Goal: Task Accomplishment & Management: Manage account settings

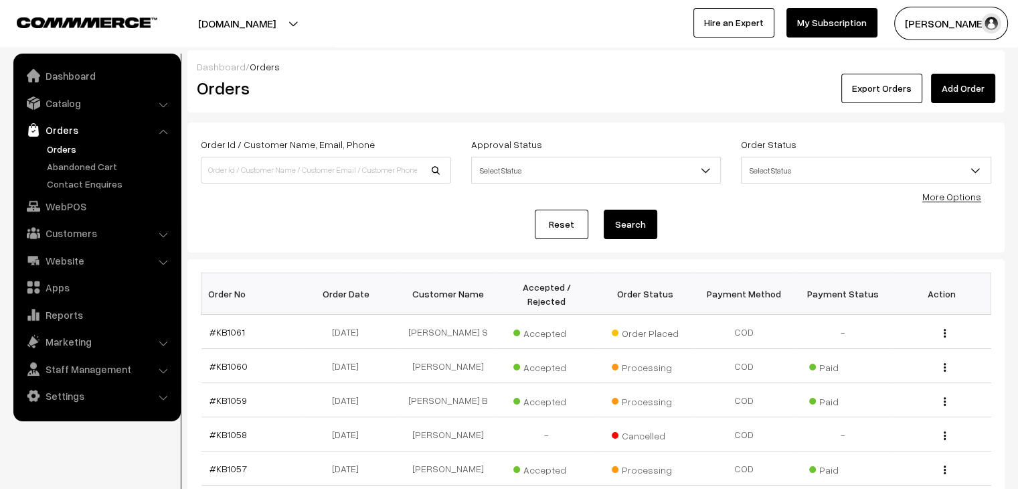
click at [88, 165] on link "Abandoned Cart" at bounding box center [110, 166] width 133 height 14
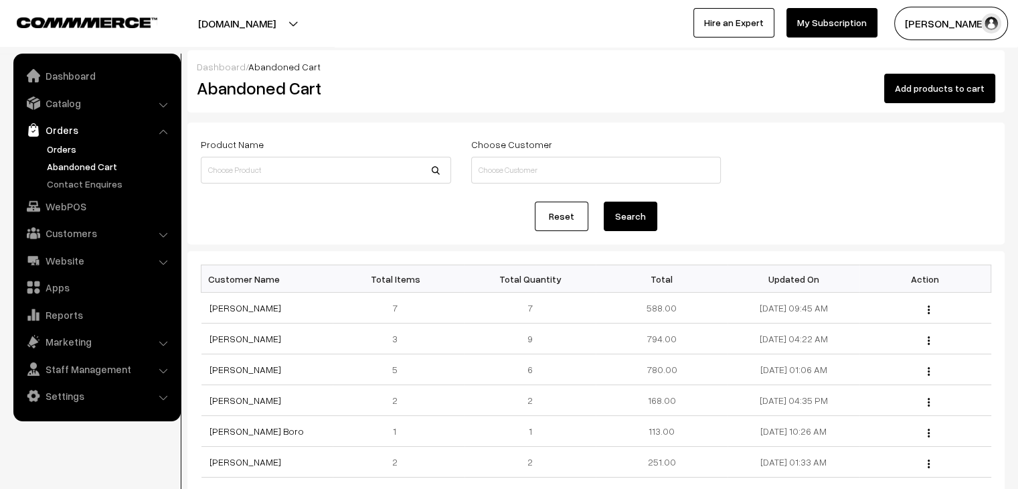
click at [72, 151] on link "Orders" at bounding box center [110, 149] width 133 height 14
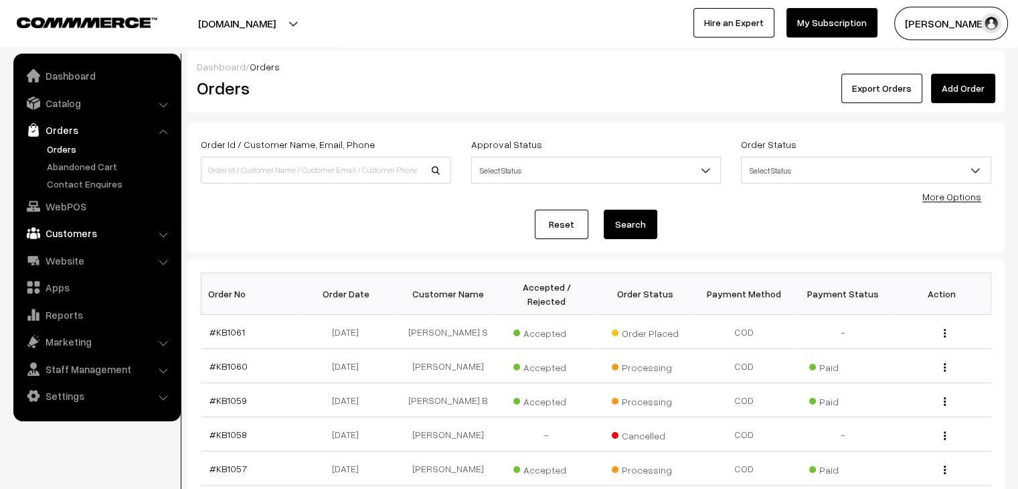
click at [76, 232] on link "Customers" at bounding box center [96, 233] width 159 height 24
click at [61, 137] on link "Orders" at bounding box center [96, 130] width 159 height 24
click at [58, 104] on link "Catalog" at bounding box center [96, 103] width 159 height 24
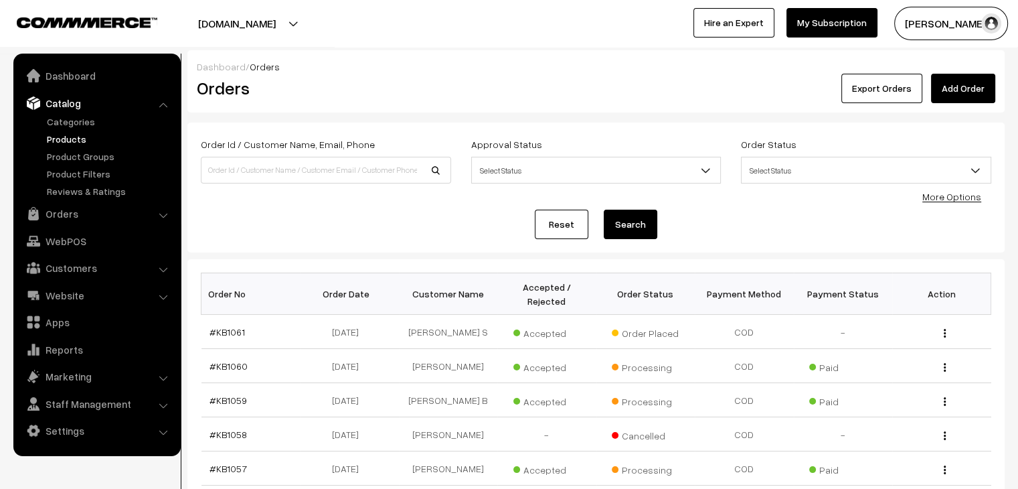
click at [67, 137] on link "Products" at bounding box center [110, 139] width 133 height 14
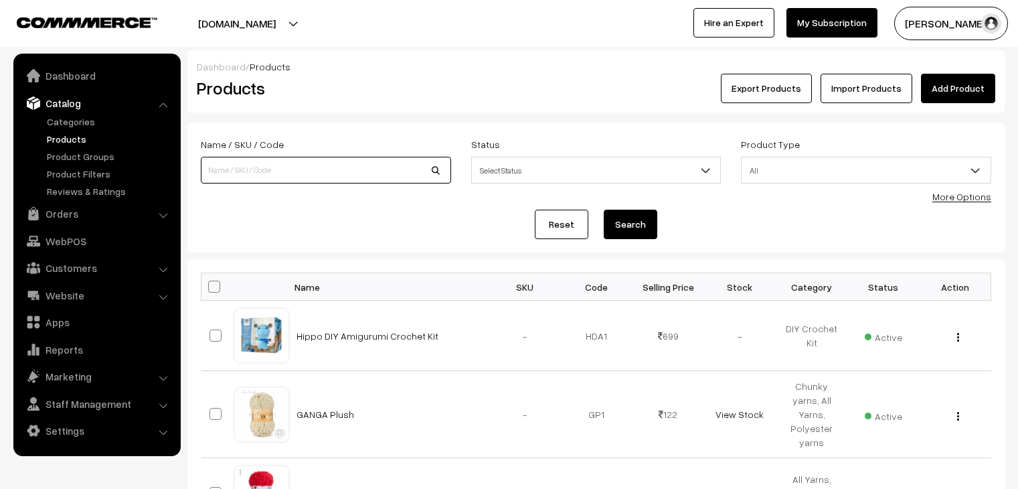
click at [303, 167] on input at bounding box center [326, 170] width 250 height 27
type input "SHALWIE"
click at [604, 210] on button "Search" at bounding box center [631, 224] width 54 height 29
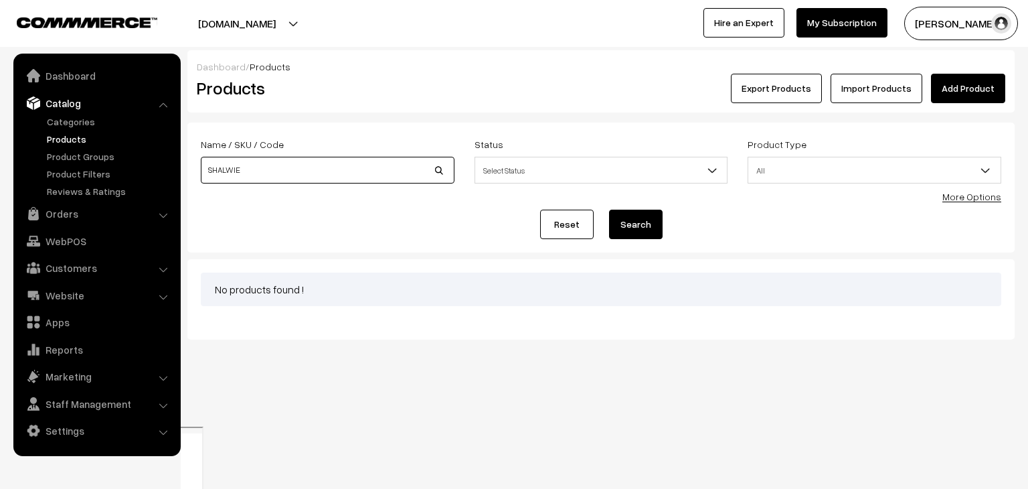
click at [303, 167] on input "SHALWIE" at bounding box center [328, 170] width 254 height 27
type input "SHAL"
click at [609, 210] on button "Search" at bounding box center [636, 224] width 54 height 29
click at [311, 167] on input "SHAL" at bounding box center [328, 170] width 254 height 27
click at [644, 220] on button "Search" at bounding box center [636, 224] width 54 height 29
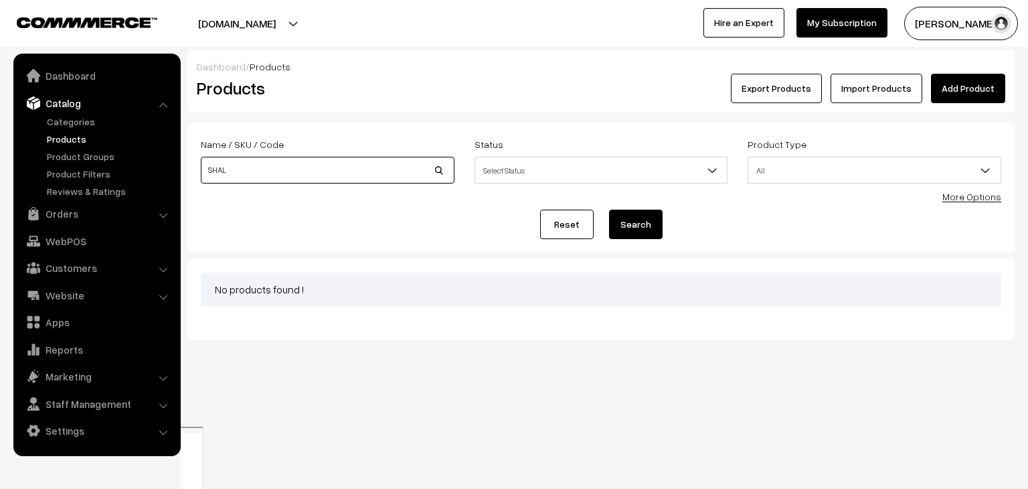
click at [254, 170] on input "SHAL" at bounding box center [328, 170] width 254 height 27
type input "SHA"
click at [609, 210] on button "Search" at bounding box center [636, 224] width 54 height 29
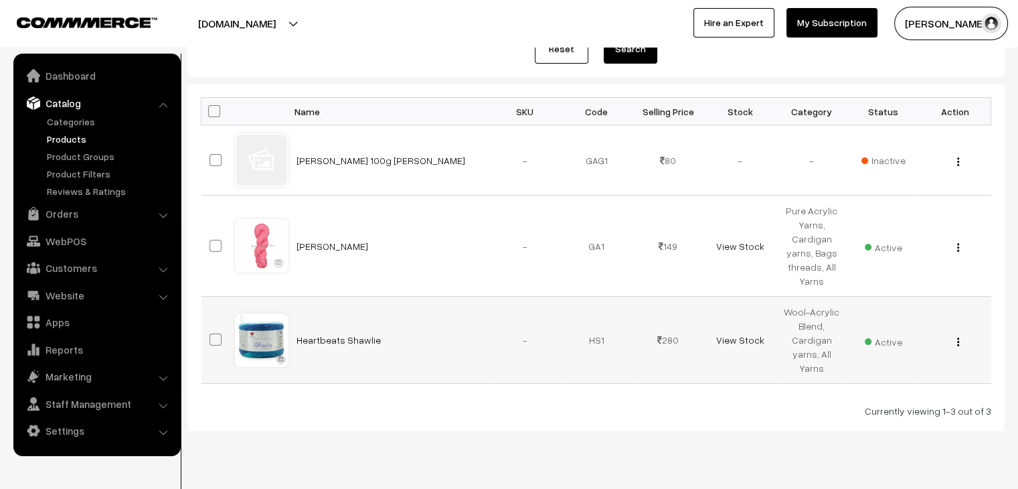
scroll to position [204, 0]
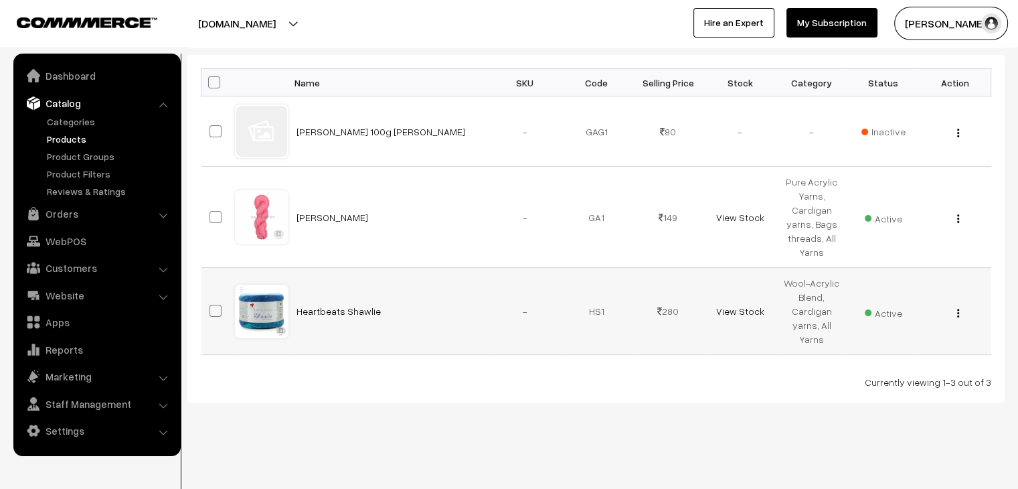
click at [957, 313] on img "button" at bounding box center [958, 313] width 2 height 9
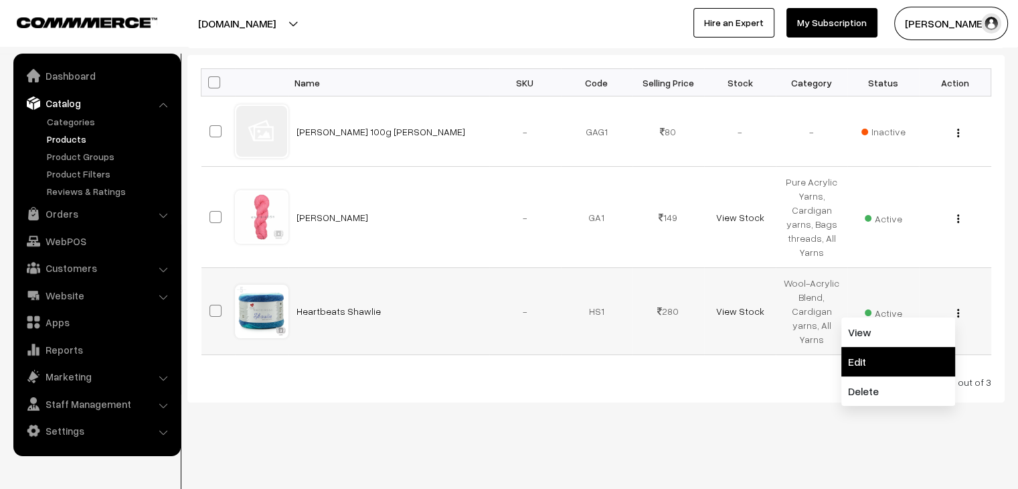
click at [905, 356] on link "Edit" at bounding box center [899, 361] width 114 height 29
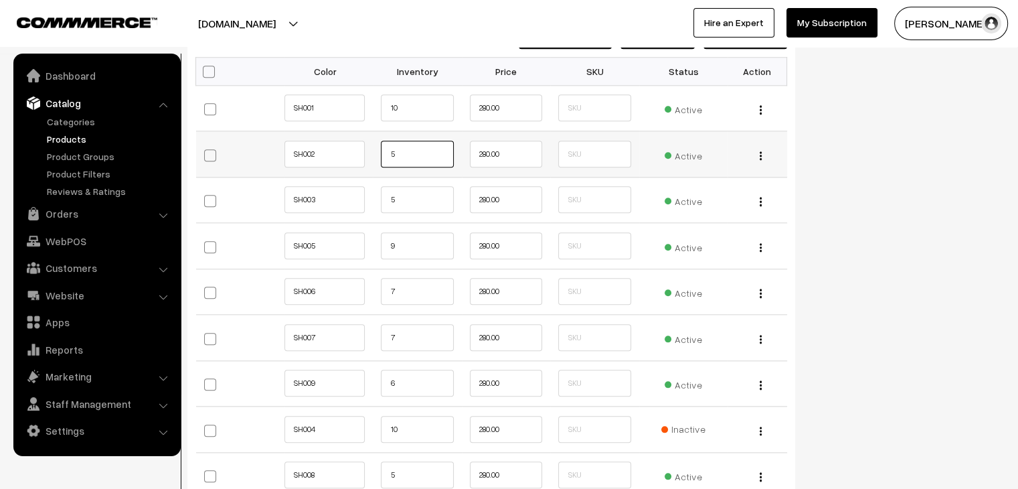
click at [420, 156] on input "5" at bounding box center [417, 154] width 72 height 27
type input "10"
click at [382, 200] on input "5" at bounding box center [417, 199] width 72 height 27
click at [396, 201] on input "5" at bounding box center [417, 199] width 72 height 27
type input "10"
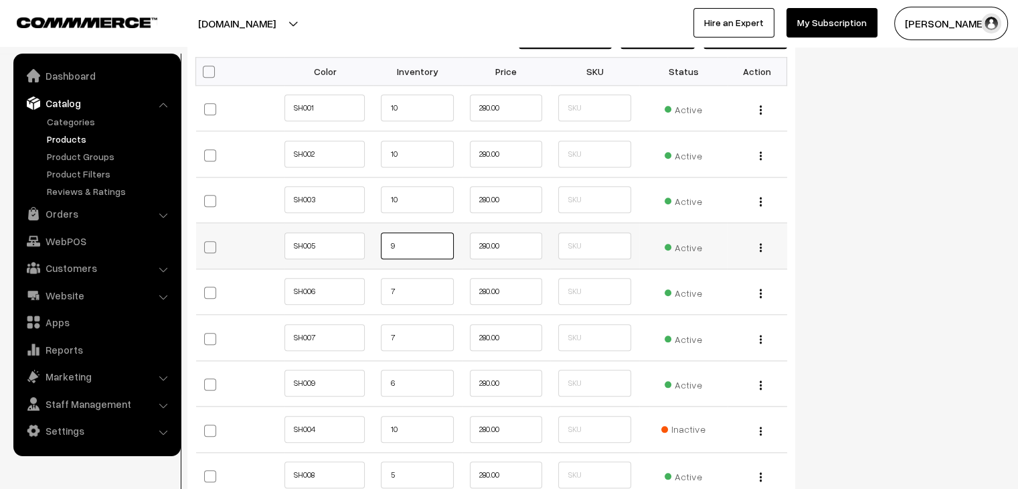
click at [391, 250] on input "9" at bounding box center [417, 245] width 72 height 27
click at [404, 248] on input "9" at bounding box center [417, 245] width 72 height 27
click at [419, 114] on input "10" at bounding box center [417, 107] width 72 height 27
type input "1"
type input "0"
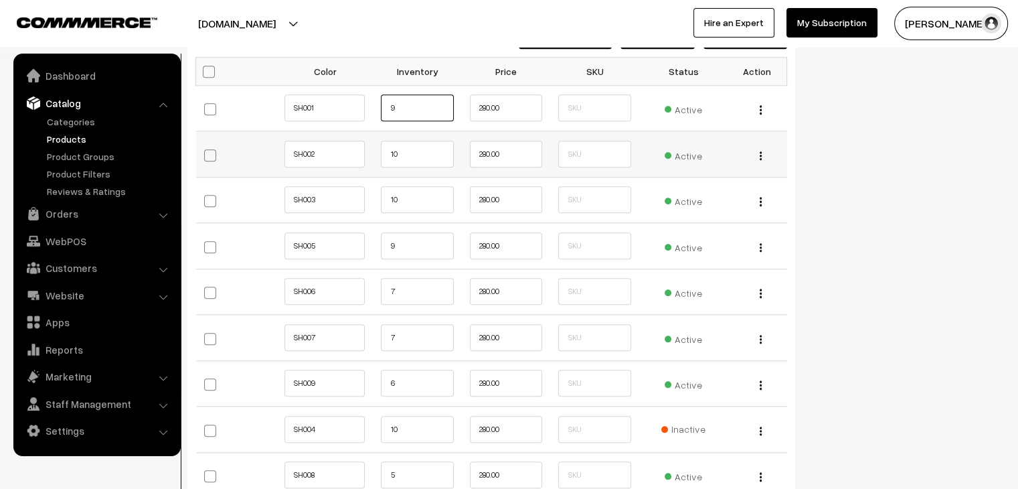
type input "9"
click at [423, 142] on input "10" at bounding box center [417, 154] width 72 height 27
type input "1"
type input "9"
click at [413, 204] on input "10" at bounding box center [417, 199] width 72 height 27
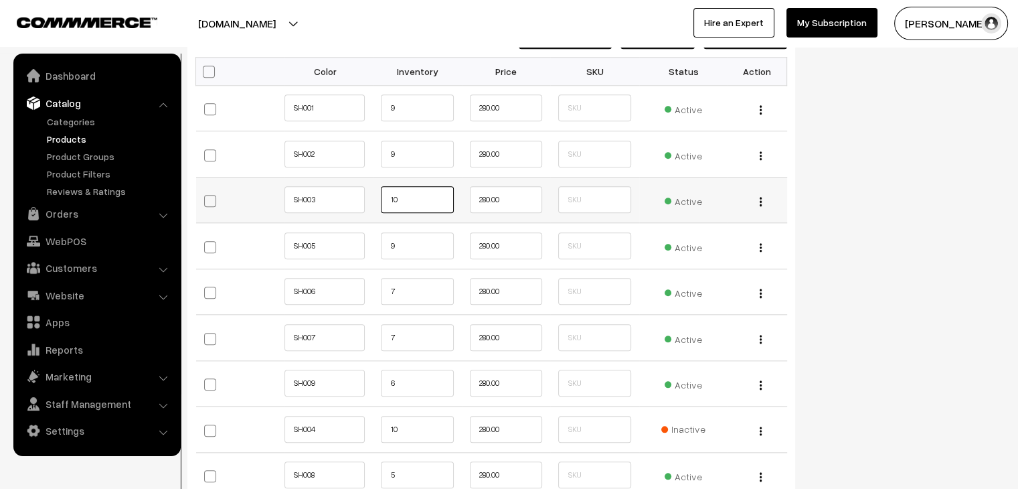
type input "1"
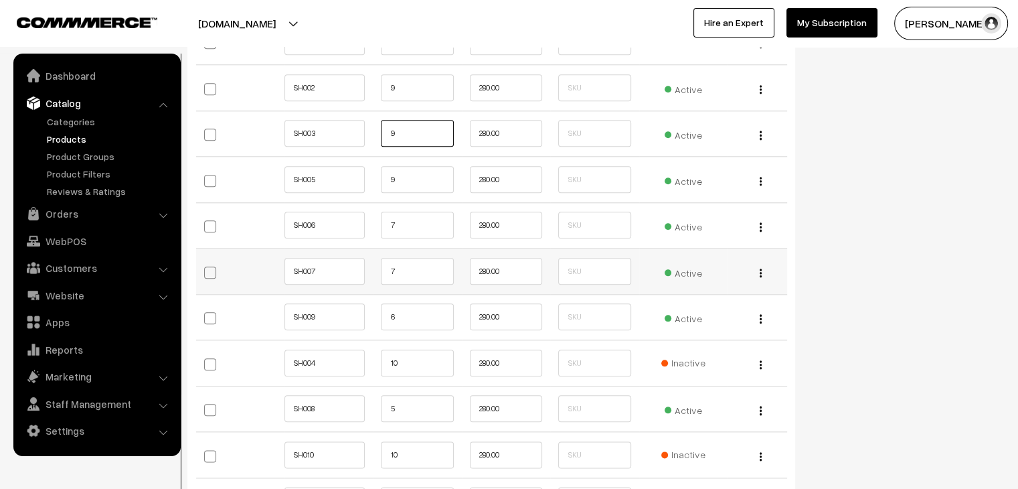
scroll to position [1473, 0]
type input "9"
click at [405, 218] on input "7" at bounding box center [417, 224] width 72 height 27
type input "9"
click at [407, 319] on input "6" at bounding box center [417, 316] width 72 height 27
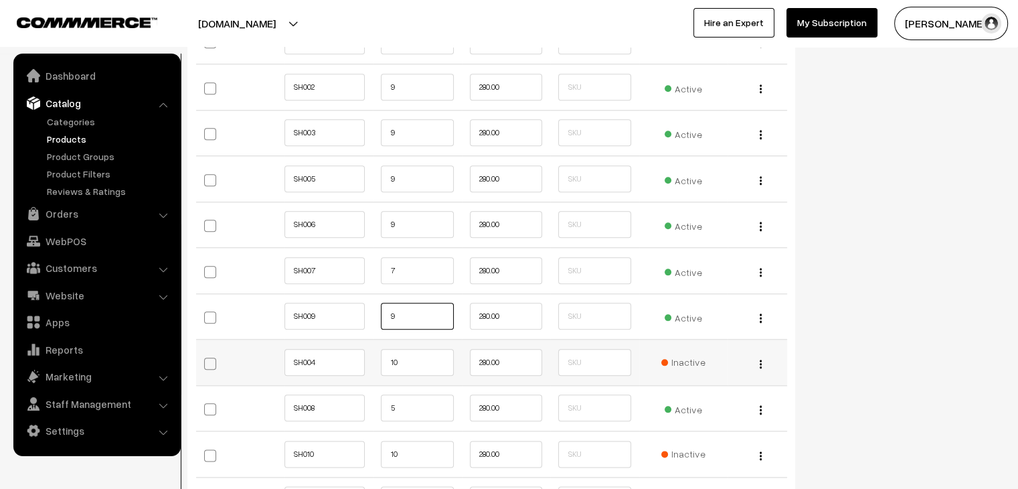
type input "9"
click at [415, 367] on input "10" at bounding box center [417, 362] width 72 height 27
click at [399, 402] on input "5" at bounding box center [417, 407] width 72 height 27
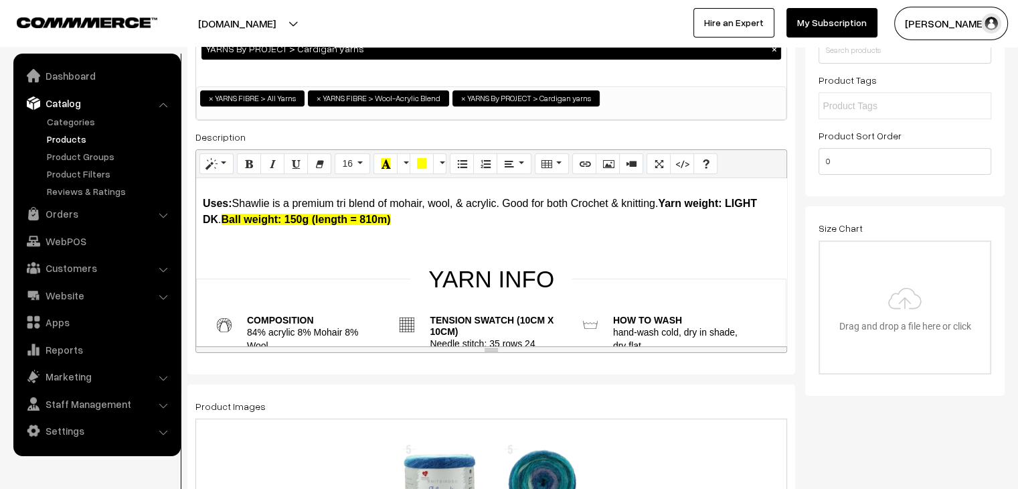
scroll to position [0, 0]
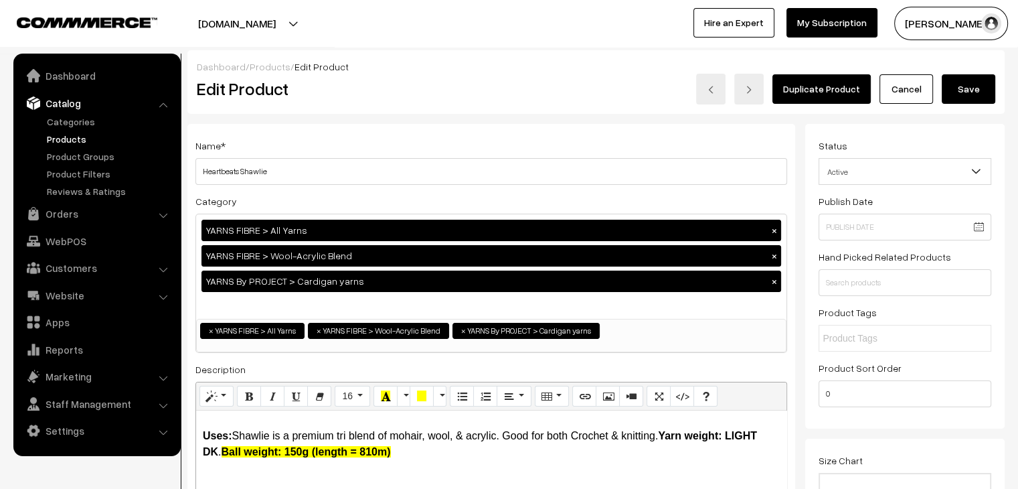
type input "9"
click at [967, 92] on button "Save" at bounding box center [969, 88] width 54 height 29
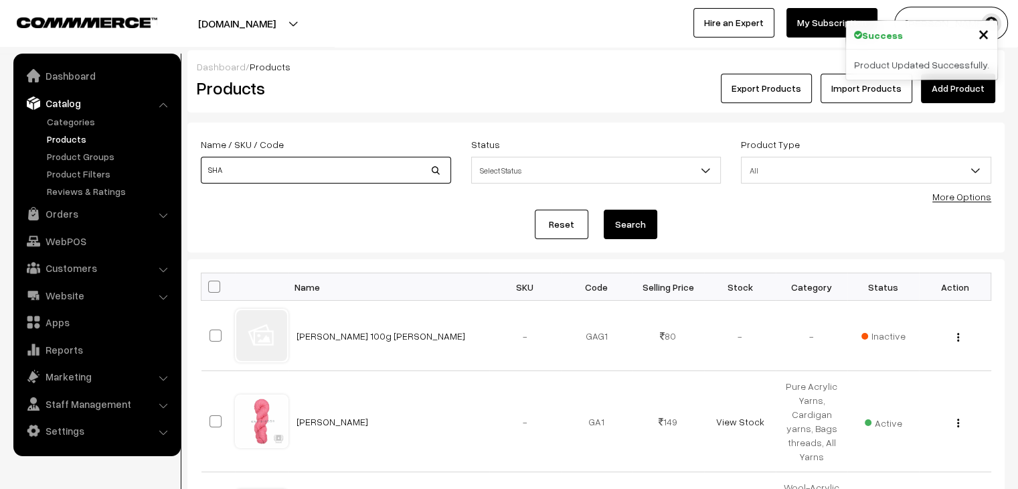
click at [339, 171] on input "SHA" at bounding box center [326, 170] width 250 height 27
type input "S"
type input "MINK"
click at [604, 210] on button "Search" at bounding box center [631, 224] width 54 height 29
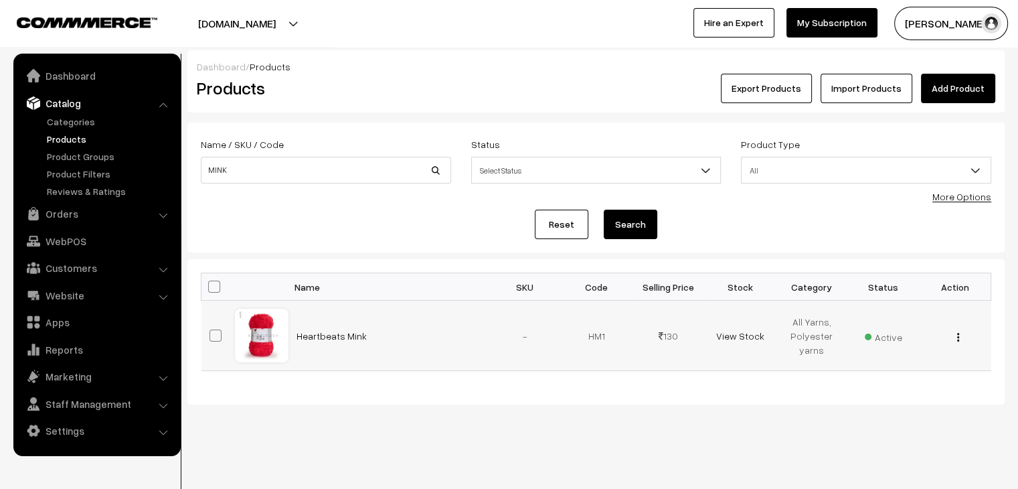
click at [960, 338] on div "View Edit Delete" at bounding box center [955, 336] width 56 height 14
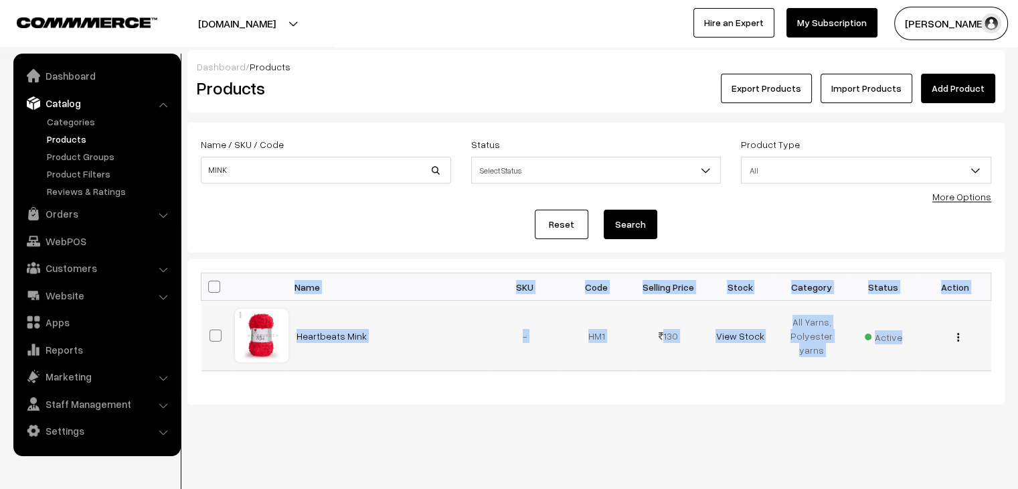
click at [960, 339] on div "View Edit Delete" at bounding box center [955, 336] width 56 height 14
click at [959, 339] on img "button" at bounding box center [958, 337] width 2 height 9
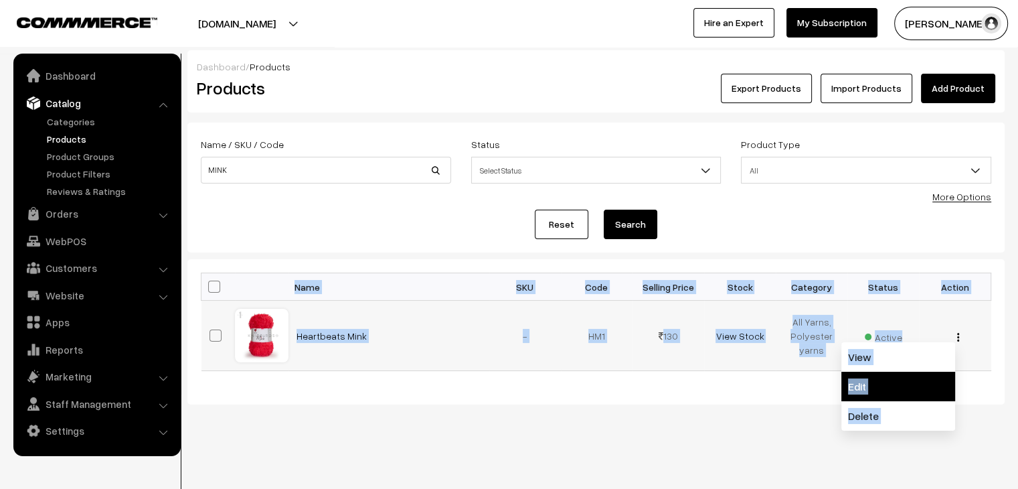
click at [908, 387] on link "Edit" at bounding box center [899, 386] width 114 height 29
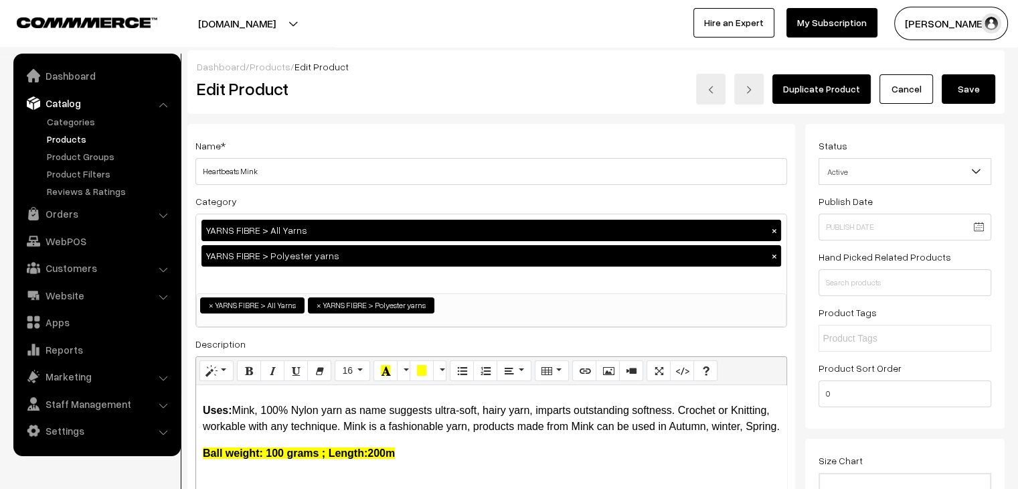
click at [258, 68] on link "Products" at bounding box center [270, 66] width 41 height 11
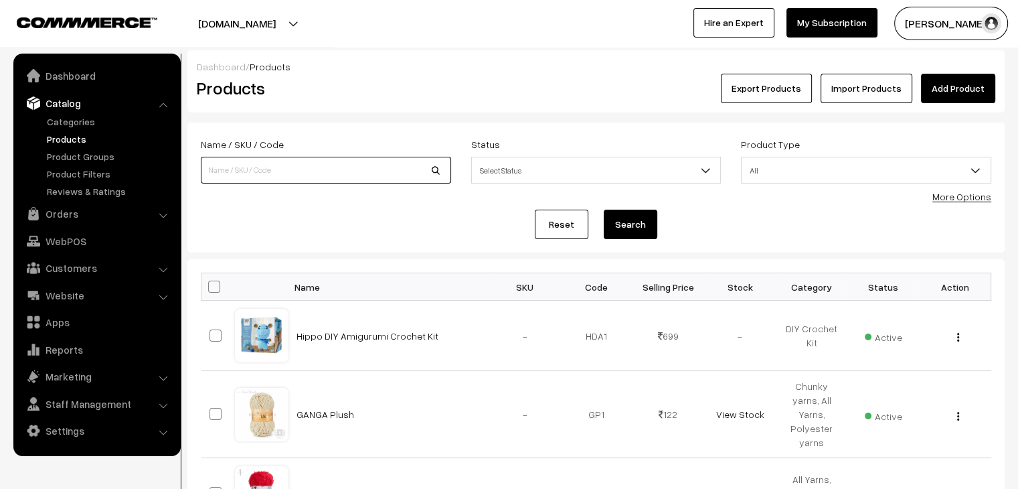
click at [260, 176] on input at bounding box center [326, 170] width 250 height 27
type input "DENIMZ"
click at [604, 210] on button "Search" at bounding box center [631, 224] width 54 height 29
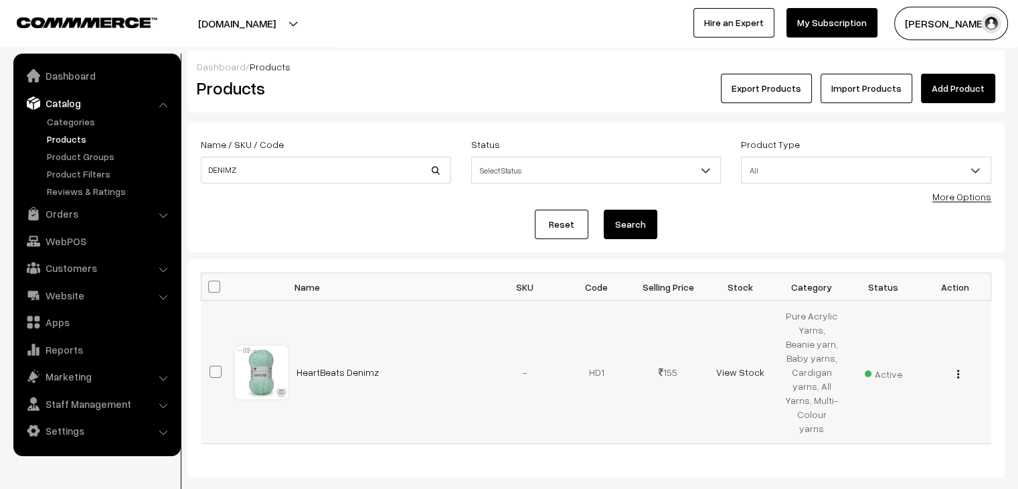
click at [958, 370] on img "button" at bounding box center [958, 374] width 2 height 9
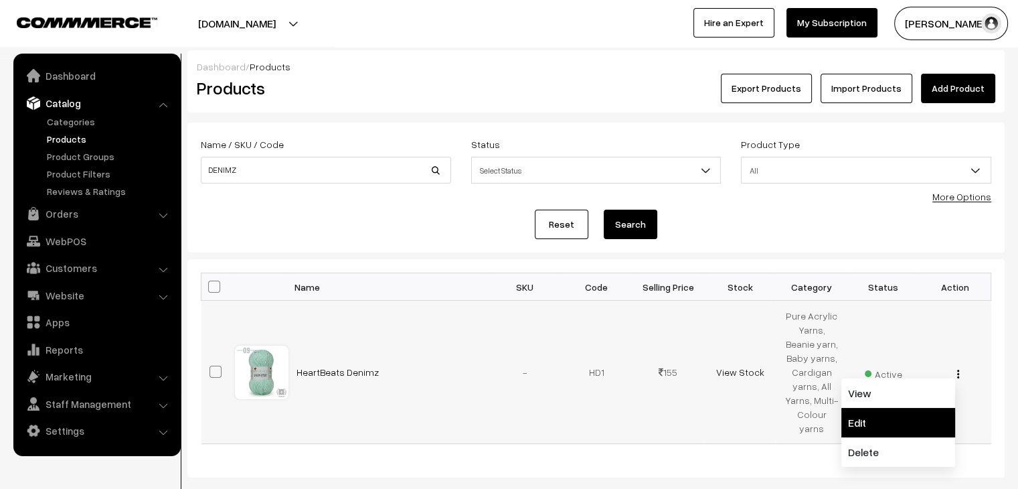
click at [920, 412] on link "Edit" at bounding box center [899, 422] width 114 height 29
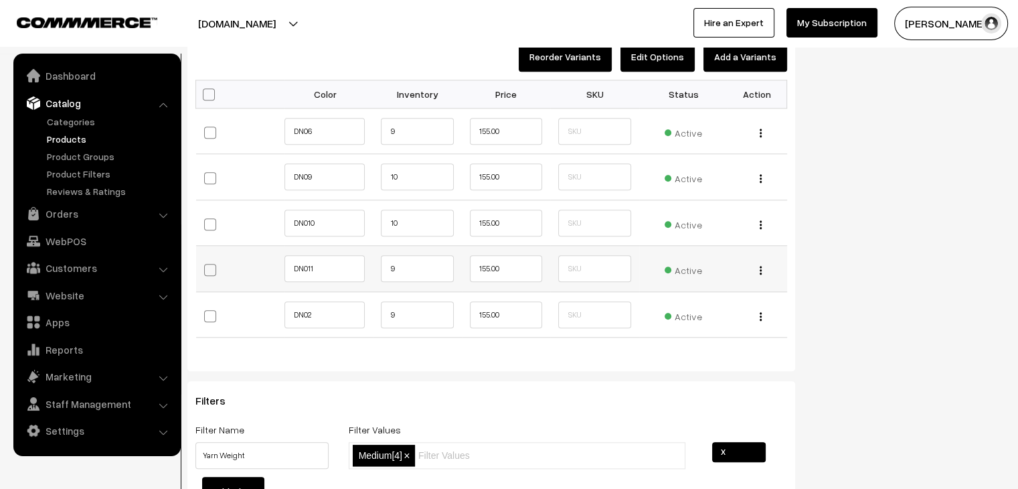
scroll to position [1339, 0]
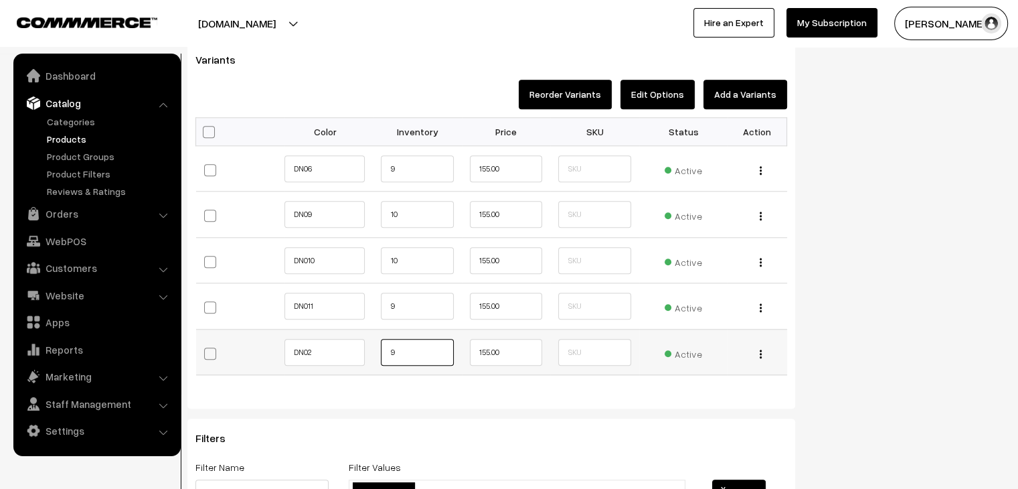
click at [426, 354] on input "9" at bounding box center [417, 352] width 72 height 27
click at [418, 313] on input "9" at bounding box center [417, 306] width 72 height 27
click at [402, 173] on input "9" at bounding box center [417, 168] width 72 height 27
click at [393, 252] on input "10" at bounding box center [417, 260] width 72 height 27
click at [382, 306] on input "9" at bounding box center [417, 306] width 72 height 27
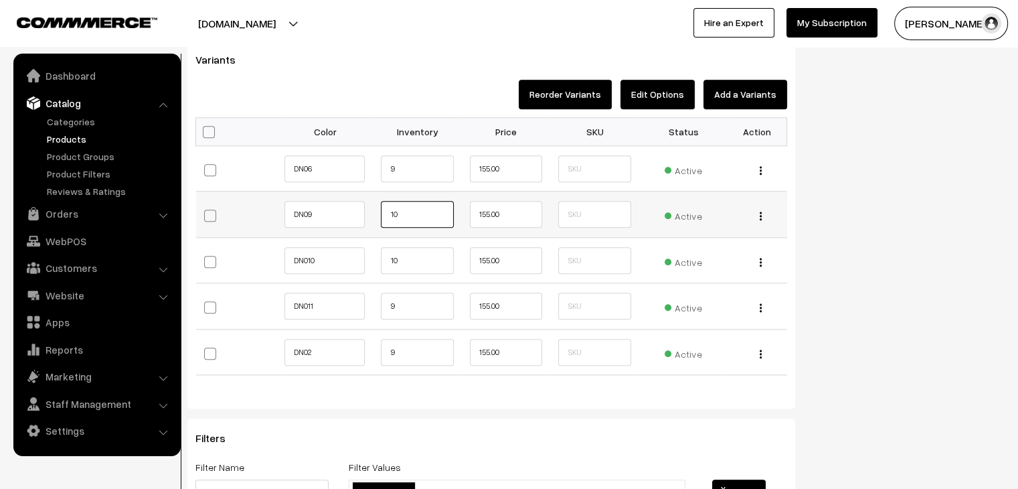
click at [402, 219] on input "10" at bounding box center [417, 214] width 72 height 27
type input "1"
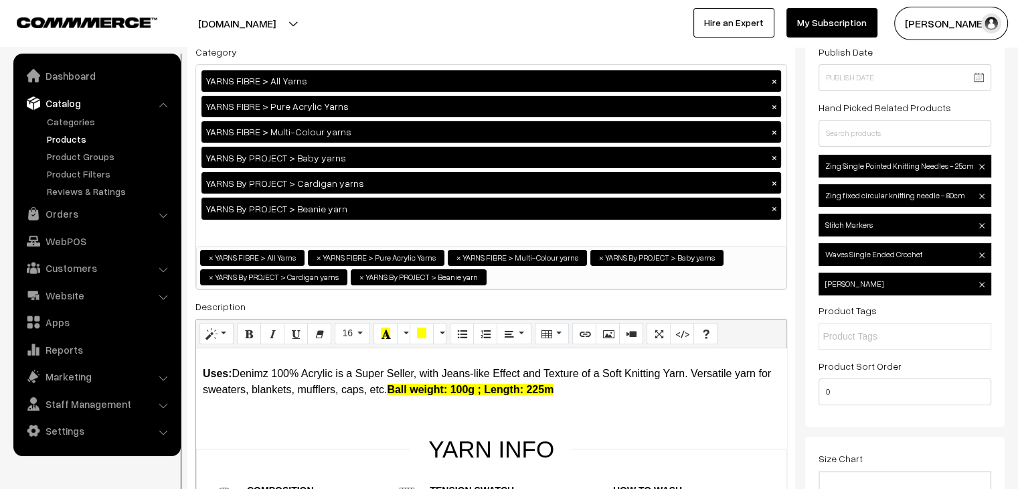
scroll to position [0, 0]
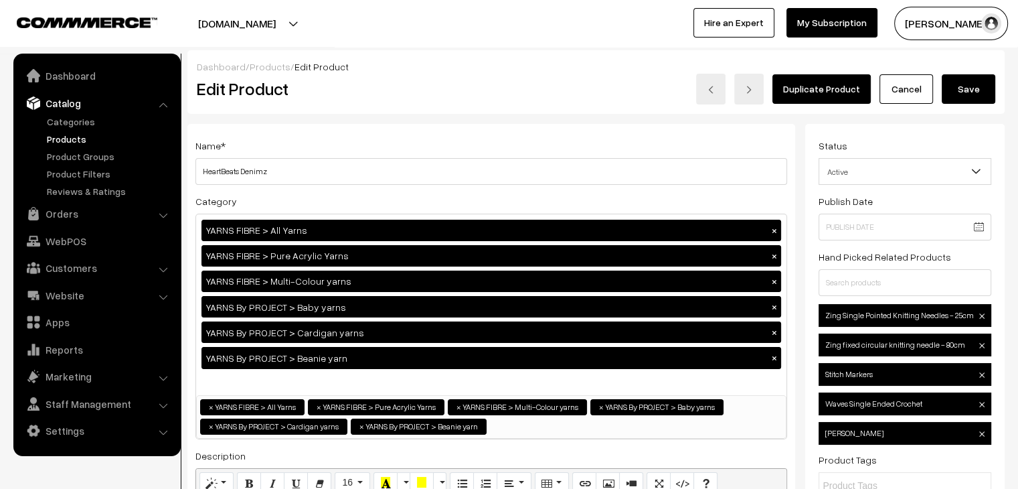
type input "0"
click at [966, 86] on button "Save" at bounding box center [969, 88] width 54 height 29
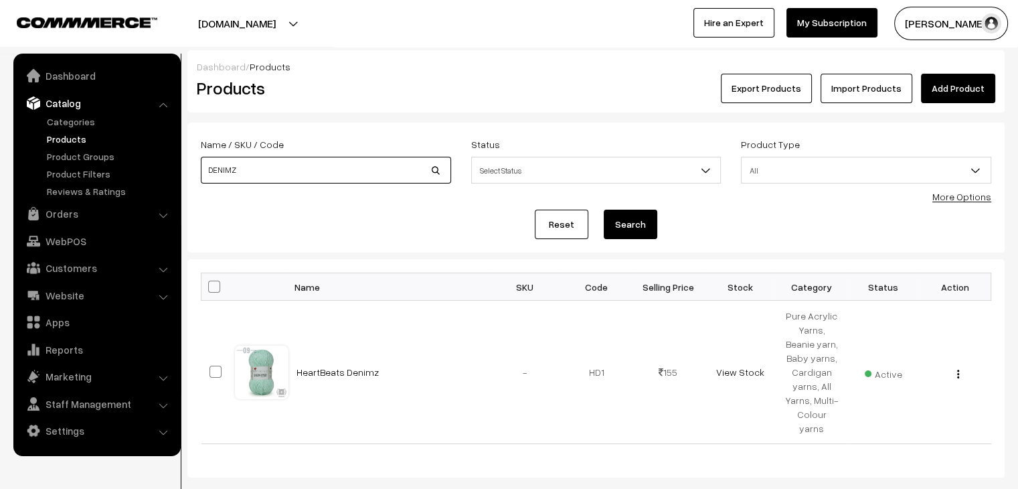
click at [244, 177] on input "DENIMZ" at bounding box center [326, 170] width 250 height 27
type input "starlite"
click at [604, 210] on button "Search" at bounding box center [631, 224] width 54 height 29
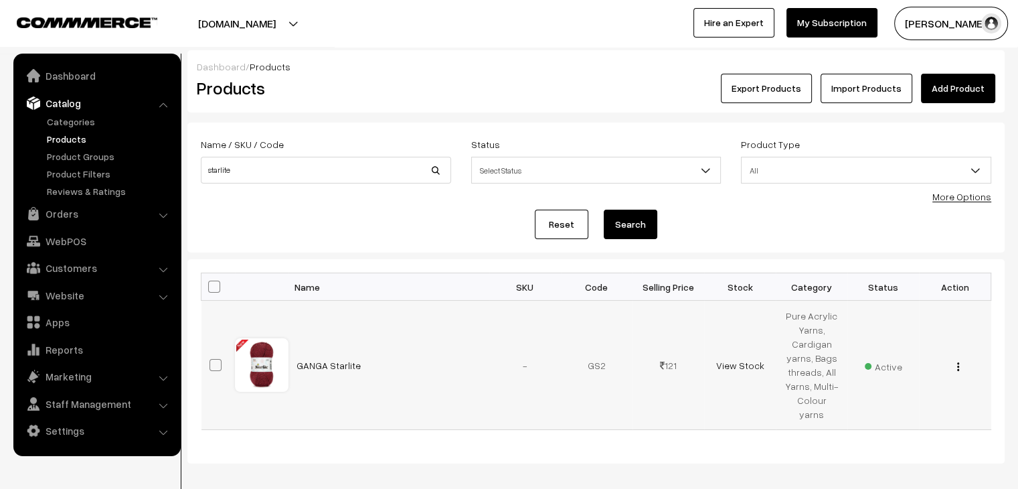
click at [957, 361] on button "button" at bounding box center [958, 366] width 3 height 11
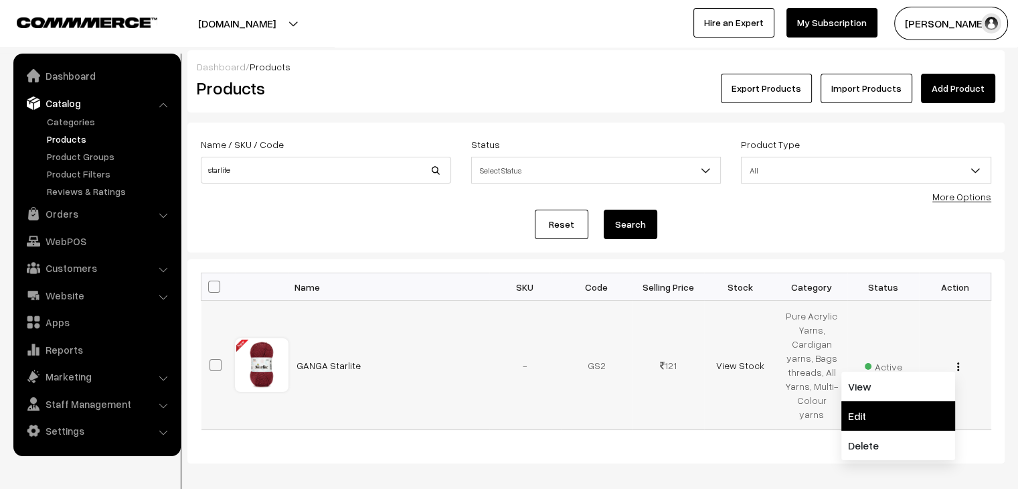
click at [893, 401] on link "Edit" at bounding box center [899, 415] width 114 height 29
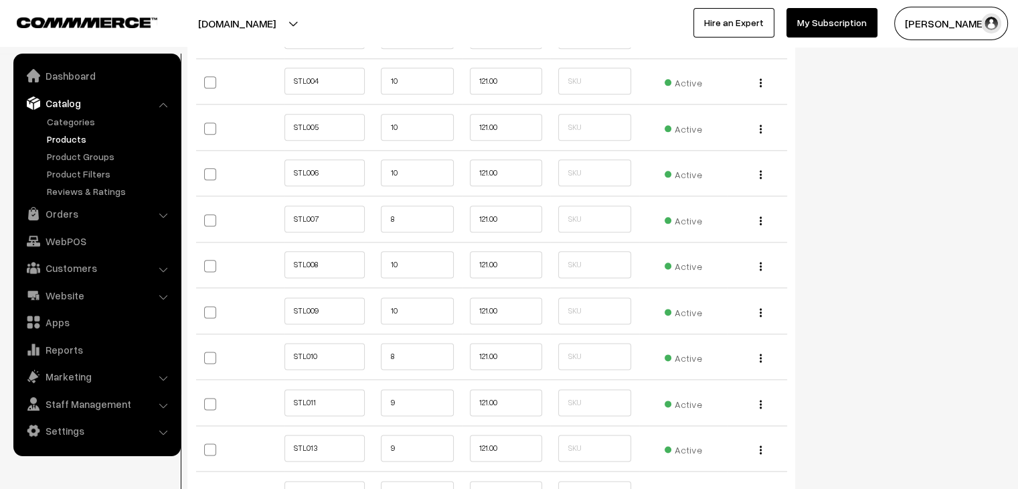
scroll to position [1808, 0]
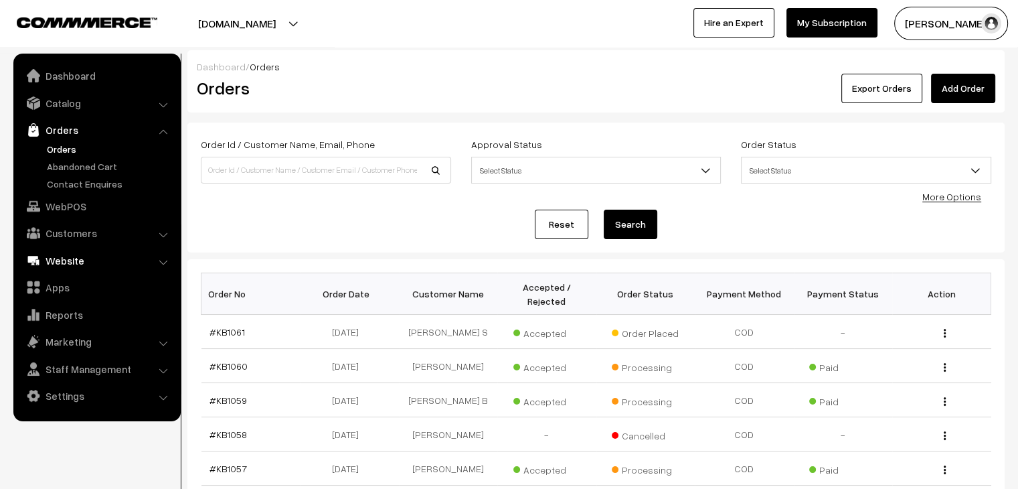
click at [86, 250] on link "Website" at bounding box center [96, 260] width 159 height 24
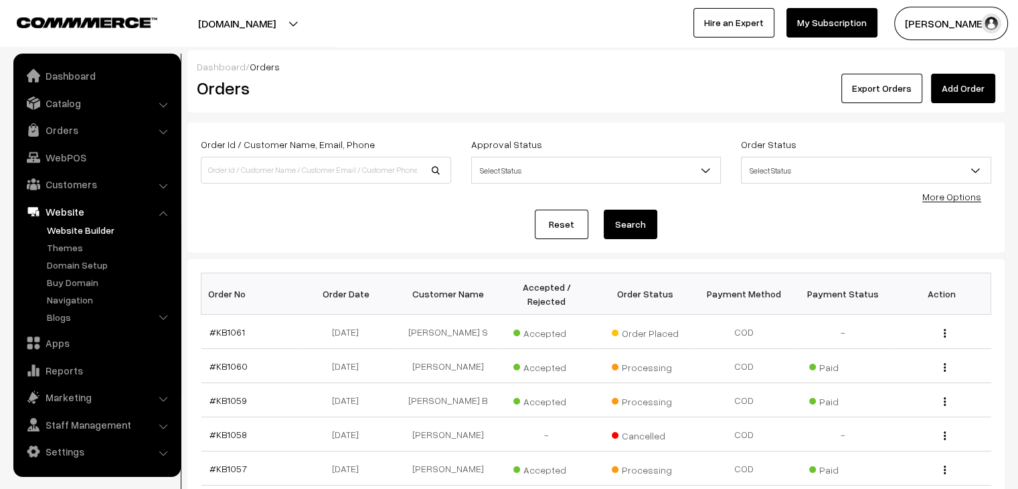
click at [81, 230] on link "Website Builder" at bounding box center [110, 230] width 133 height 14
